Goal: Information Seeking & Learning: Compare options

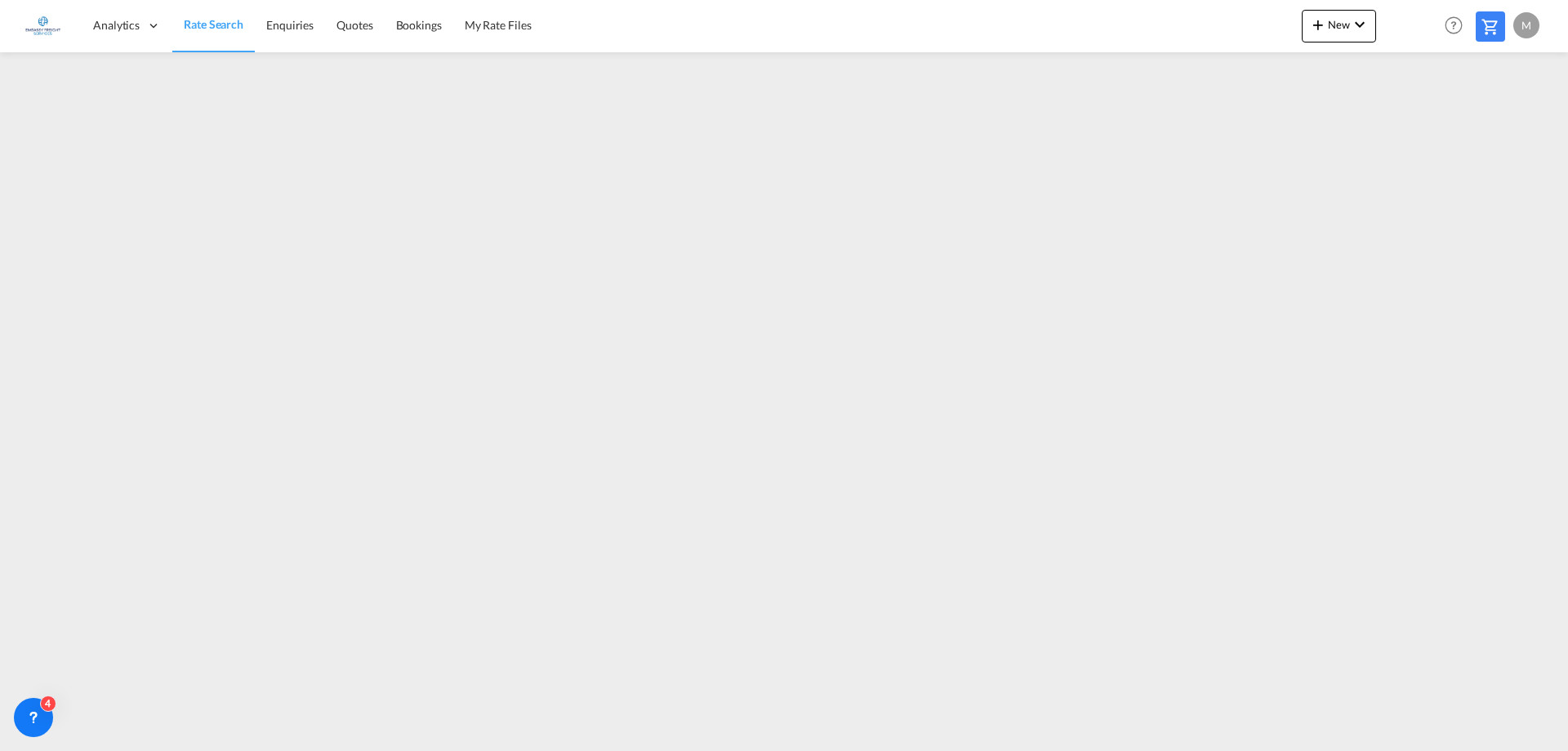
click at [213, 30] on span "Rate Search" at bounding box center [214, 24] width 60 height 14
